Goal: Information Seeking & Learning: Find specific fact

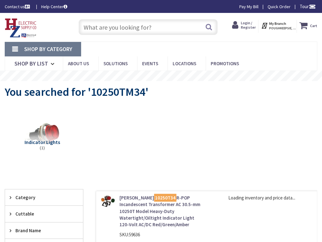
type input "Thomas [STREET_ADDRESS][US_STATE]"
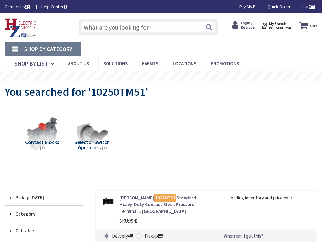
type input "Thomas [STREET_ADDRESS][US_STATE]"
